Goal: Task Accomplishment & Management: Manage account settings

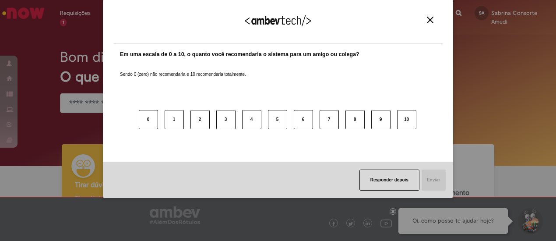
click at [435, 21] on button "Close" at bounding box center [430, 19] width 12 height 7
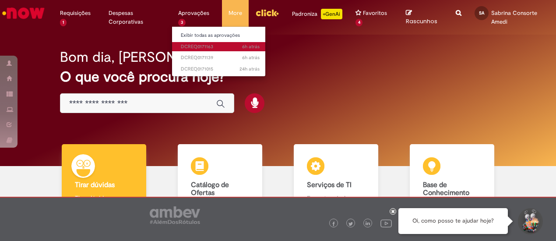
click at [204, 43] on span "6h atrás 6 horas atrás DCREQ0171163" at bounding box center [220, 46] width 79 height 7
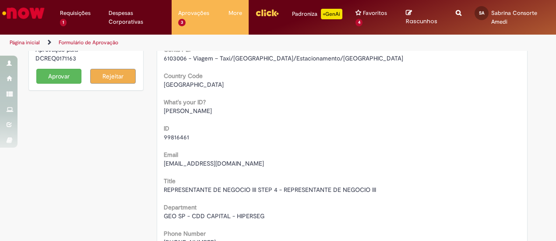
scroll to position [78, 0]
drag, startPoint x: 235, startPoint y: 154, endPoint x: 123, endPoint y: 141, distance: 112.3
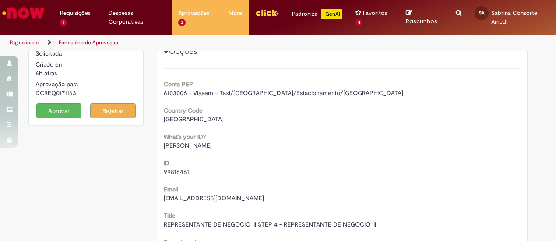
scroll to position [23, 0]
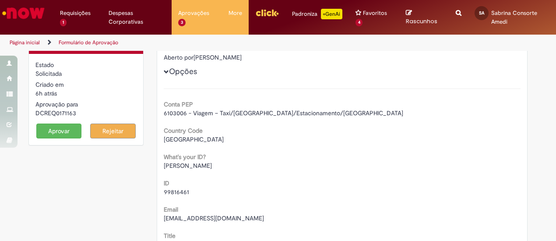
click at [52, 125] on button "Aprovar" at bounding box center [59, 130] width 46 height 15
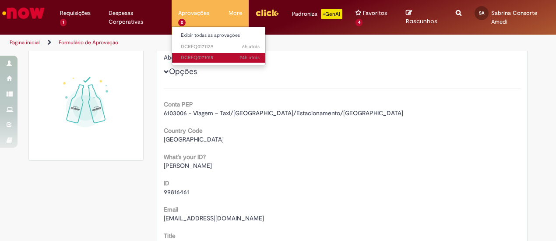
click at [203, 53] on link "24h atrás 24 horas atrás DCREQ0171015" at bounding box center [220, 58] width 96 height 10
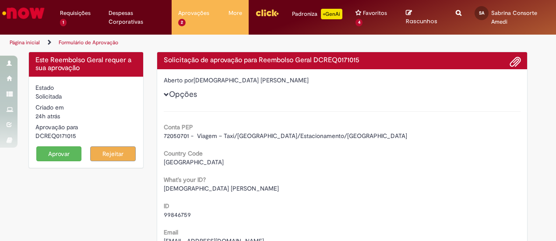
scroll to position [15, 0]
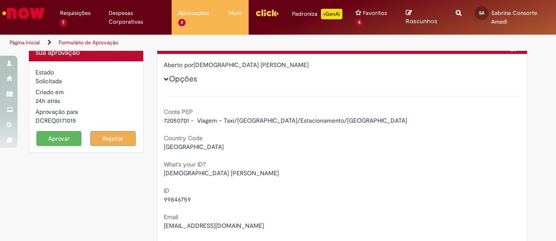
click at [52, 140] on button "Aprovar" at bounding box center [59, 138] width 46 height 15
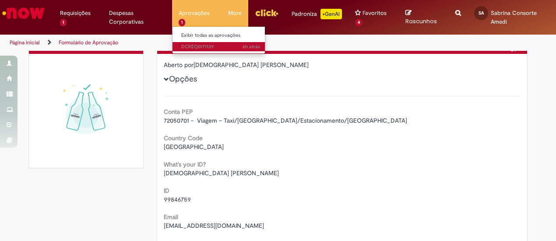
click at [197, 46] on span "6h atrás 6 horas atrás DCREQ0171139" at bounding box center [220, 46] width 79 height 7
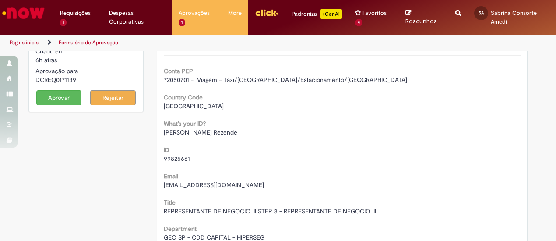
scroll to position [56, 0]
click at [119, 98] on button "Rejeitar" at bounding box center [113, 98] width 46 height 15
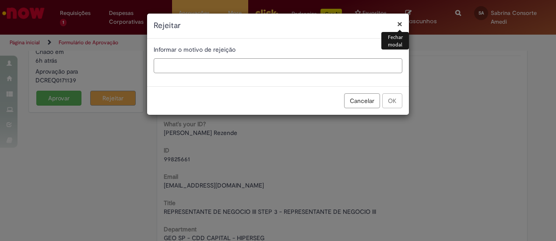
click at [318, 68] on input "text" at bounding box center [278, 65] width 249 height 15
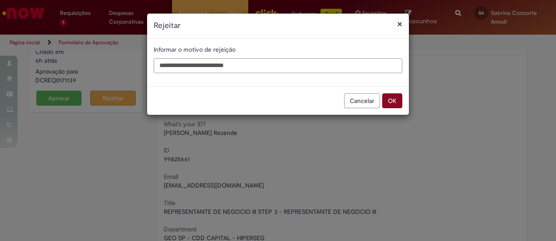
type input "**********"
click at [401, 97] on button "OK" at bounding box center [392, 100] width 20 height 15
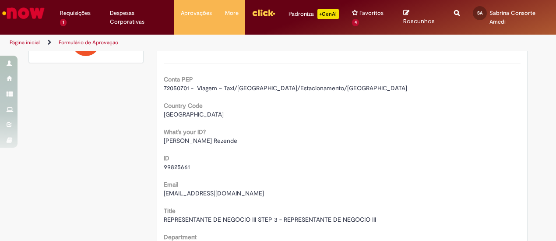
scroll to position [0, 0]
